Goal: Find specific page/section

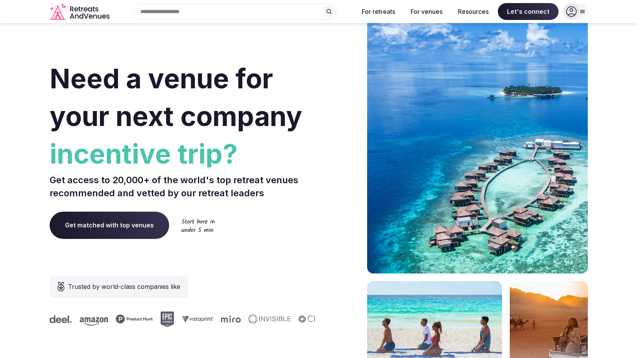
click at [576, 12] on icon at bounding box center [571, 12] width 10 height 10
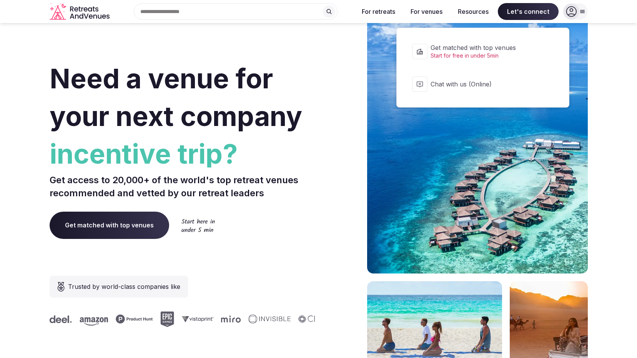
click at [539, 9] on span "Let's connect" at bounding box center [528, 11] width 61 height 17
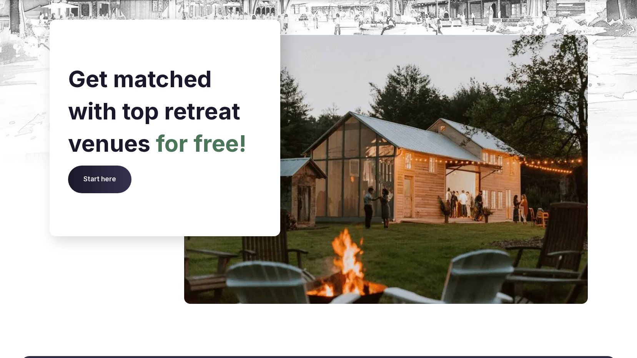
scroll to position [3174, 0]
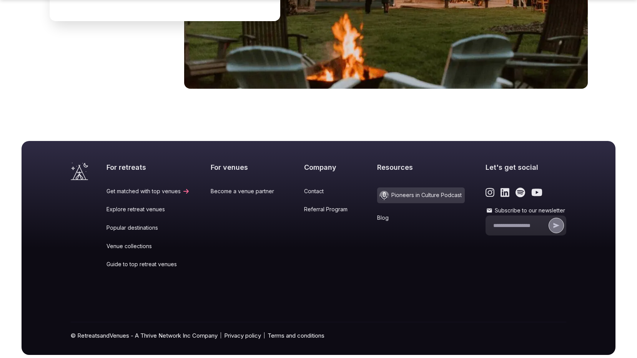
click at [308, 177] on div "Company Contact Referral Program" at bounding box center [330, 221] width 53 height 116
click at [305, 187] on link "Contact" at bounding box center [330, 191] width 53 height 8
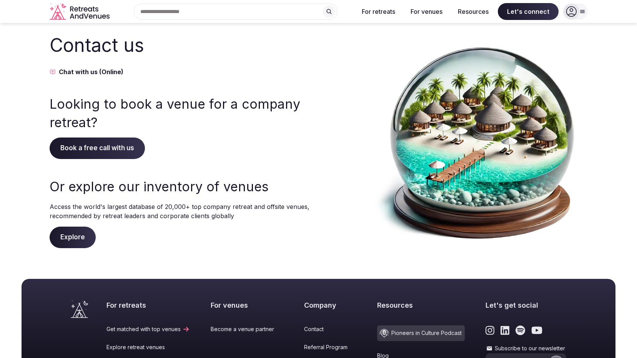
click at [77, 236] on span "Explore" at bounding box center [73, 238] width 46 height 22
